Goal: Transaction & Acquisition: Purchase product/service

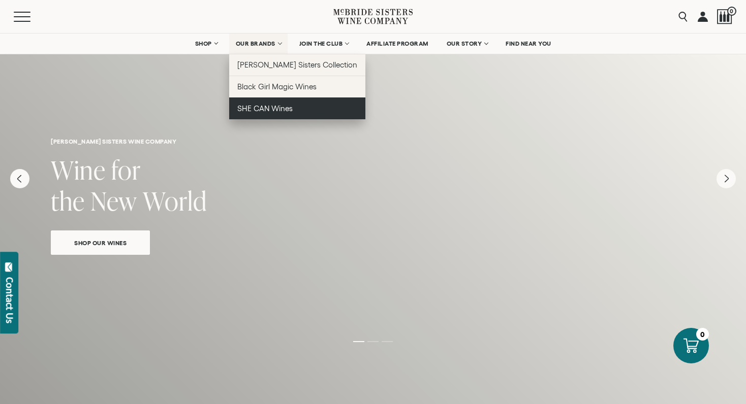
click at [288, 107] on span "SHE CAN Wines" at bounding box center [264, 108] width 55 height 9
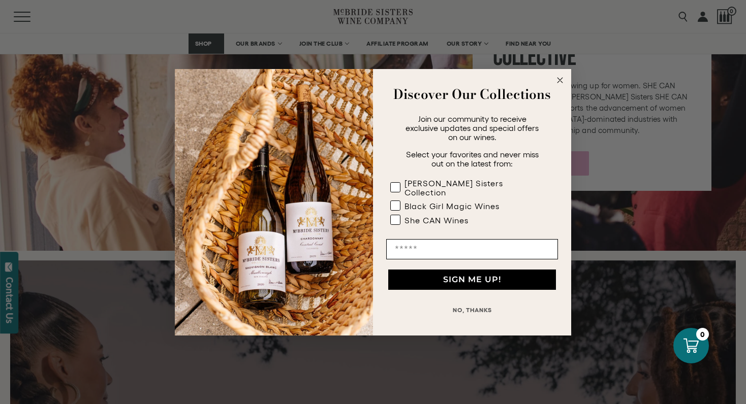
scroll to position [1249, 0]
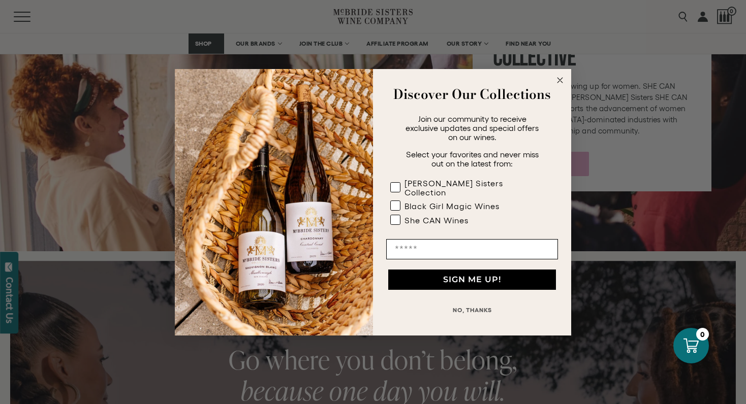
click at [561, 82] on icon "Close dialog" at bounding box center [559, 80] width 5 height 5
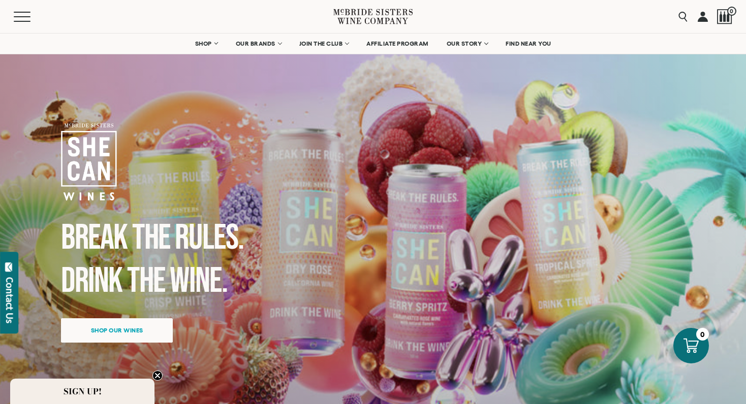
scroll to position [0, 0]
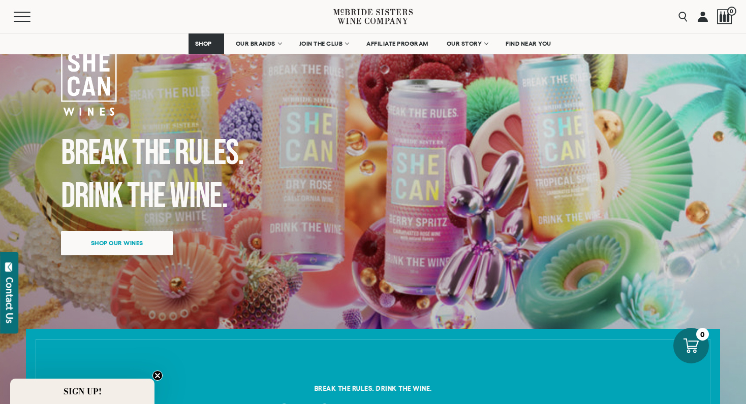
click at [151, 243] on span "Shop our wines" at bounding box center [117, 243] width 88 height 20
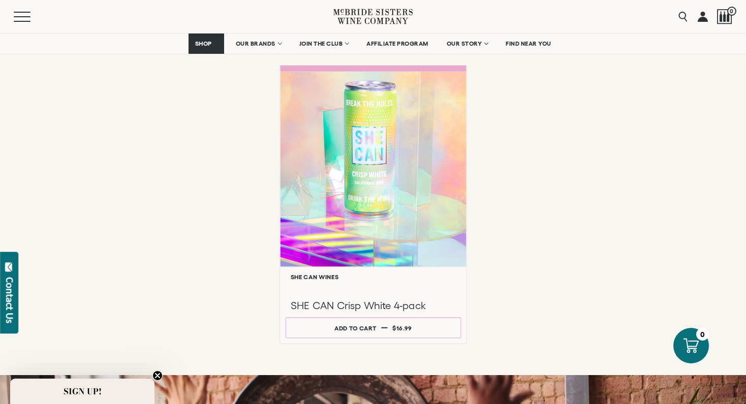
scroll to position [789, 0]
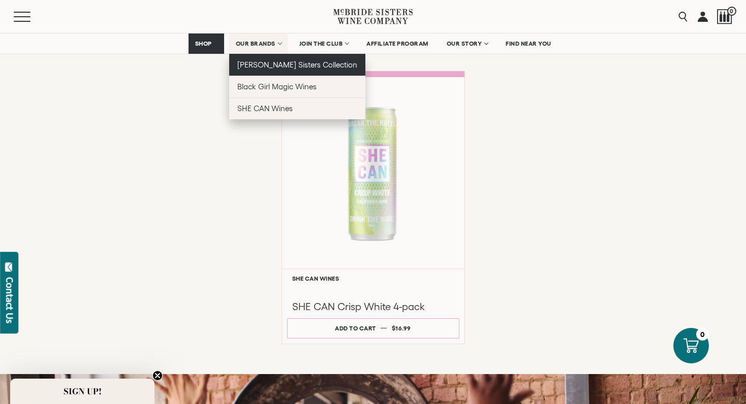
click at [265, 69] on link "[PERSON_NAME] Sisters Collection" at bounding box center [297, 65] width 137 height 22
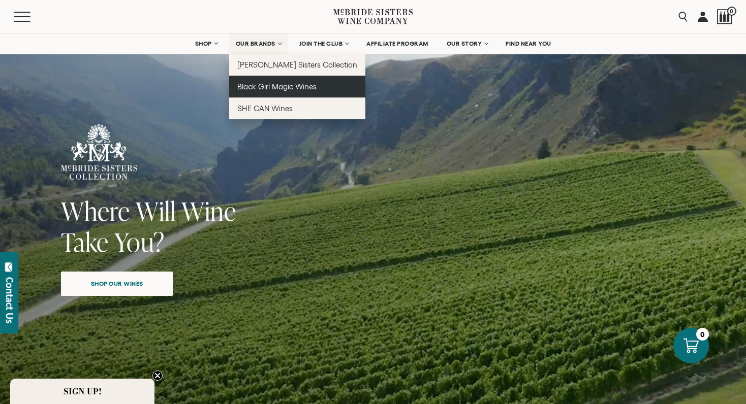
click at [274, 87] on span "Black Girl Magic Wines" at bounding box center [276, 86] width 79 height 9
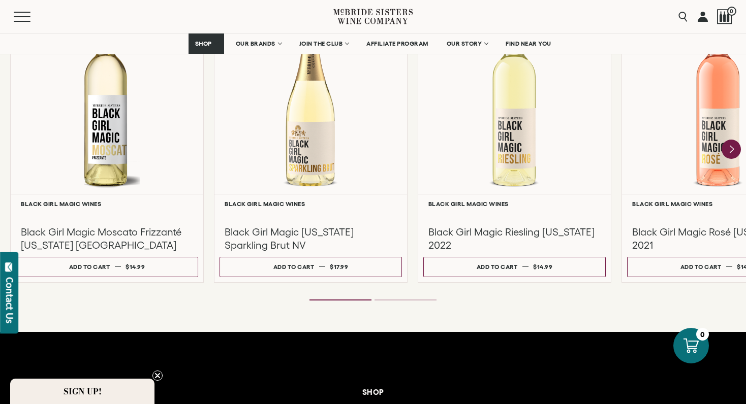
scroll to position [912, 0]
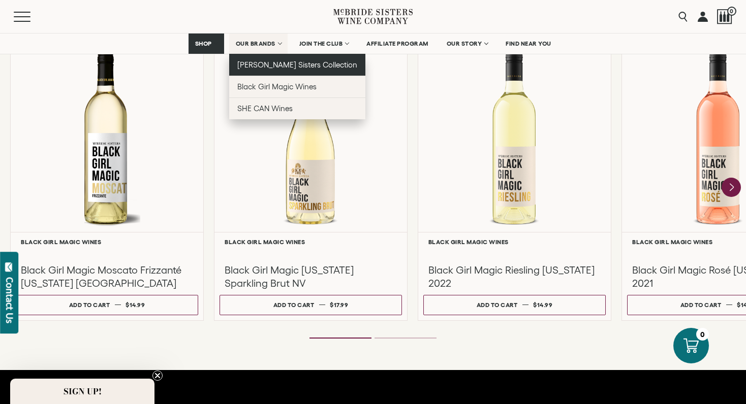
click at [260, 67] on span "[PERSON_NAME] Sisters Collection" at bounding box center [297, 64] width 120 height 9
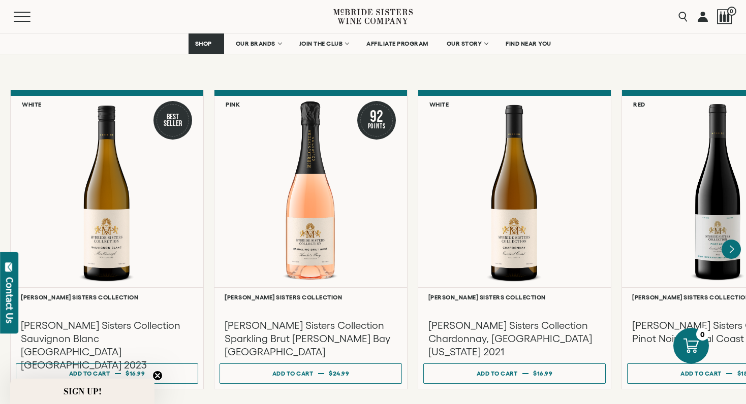
scroll to position [827, 0]
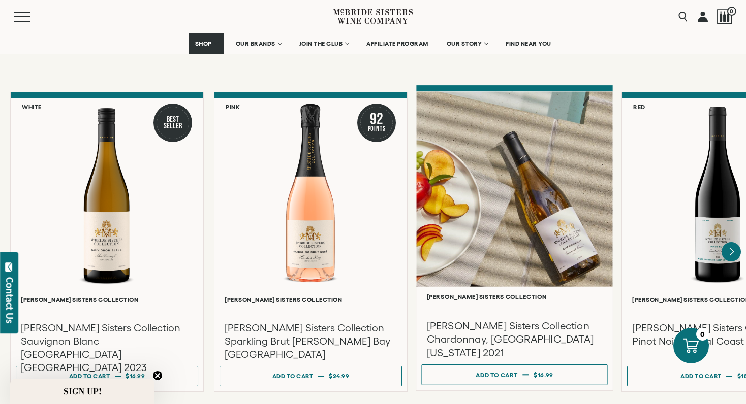
click at [526, 190] on div at bounding box center [514, 189] width 197 height 196
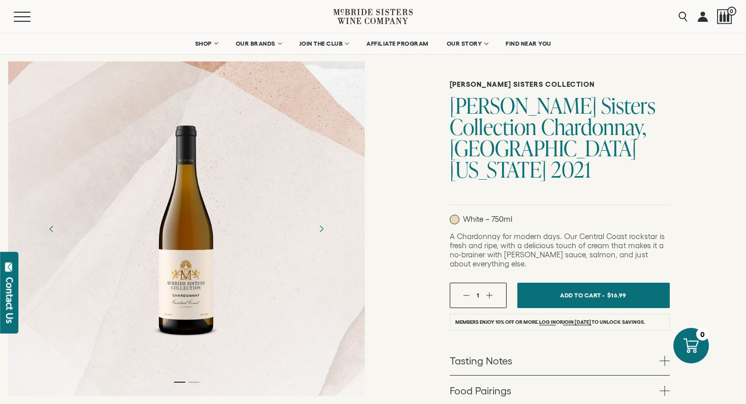
scroll to position [51, 0]
click at [322, 236] on icon "Next" at bounding box center [321, 229] width 18 height 18
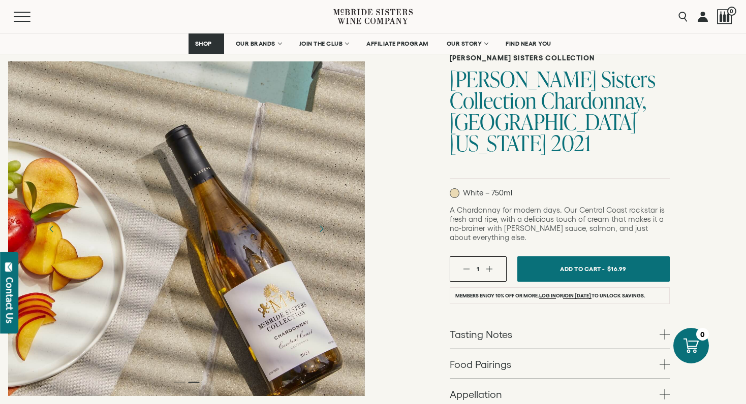
scroll to position [84, 0]
